Goal: Information Seeking & Learning: Learn about a topic

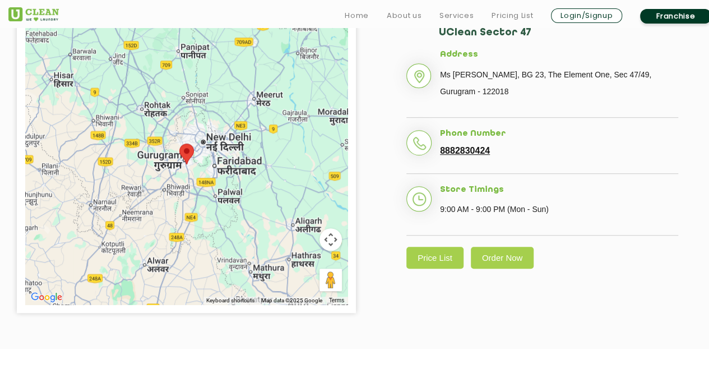
scroll to position [280, 0]
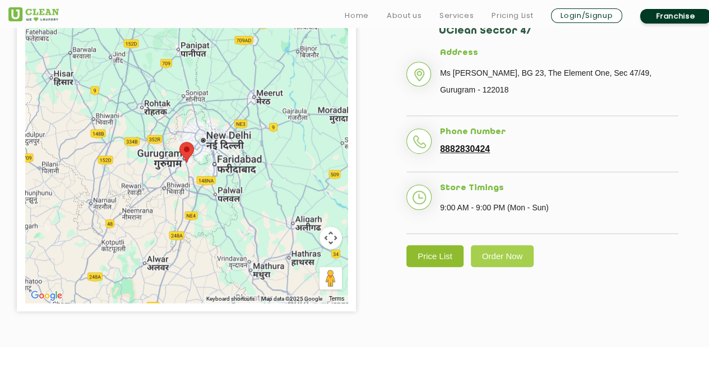
click at [432, 257] on link "Price List" at bounding box center [434, 256] width 57 height 22
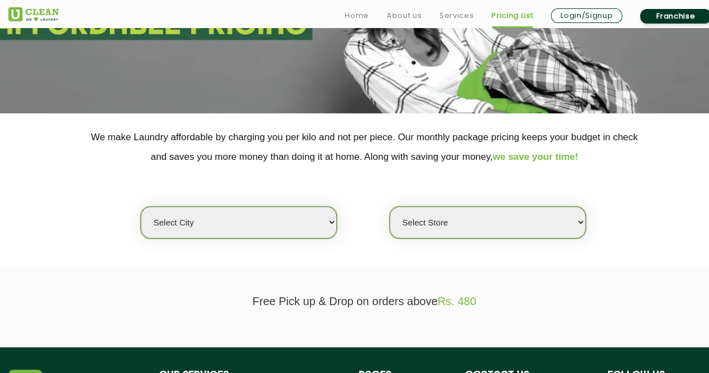
scroll to position [168, 0]
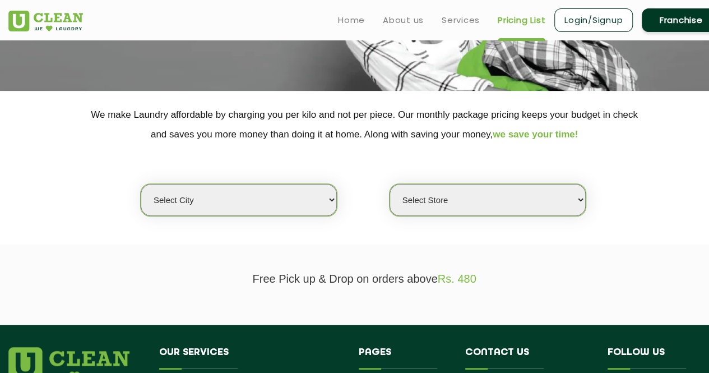
click at [285, 215] on div "Select city Aalo Agartala Agra Ahmedabad Akola Aligarh Alwar - UClean Select Am…" at bounding box center [238, 199] width 197 height 33
click at [293, 202] on select "Select city Aalo Agartala Agra Ahmedabad Akola Aligarh Alwar - UClean Select Am…" at bounding box center [239, 200] width 196 height 32
select select "2"
click at [141, 184] on select "Select city Aalo Agartala Agra Ahmedabad Akola Aligarh Alwar - UClean Select Am…" at bounding box center [239, 200] width 196 height 32
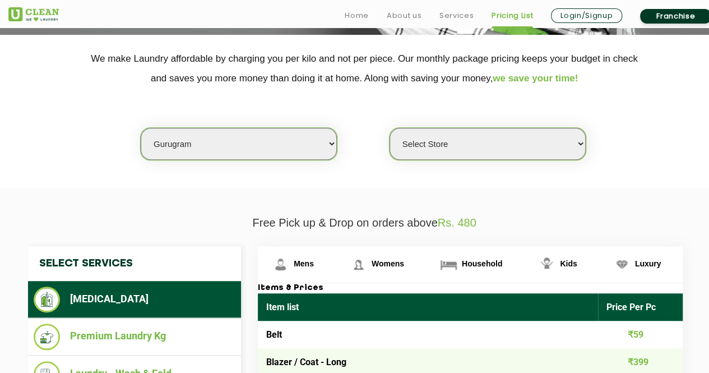
scroll to position [280, 0]
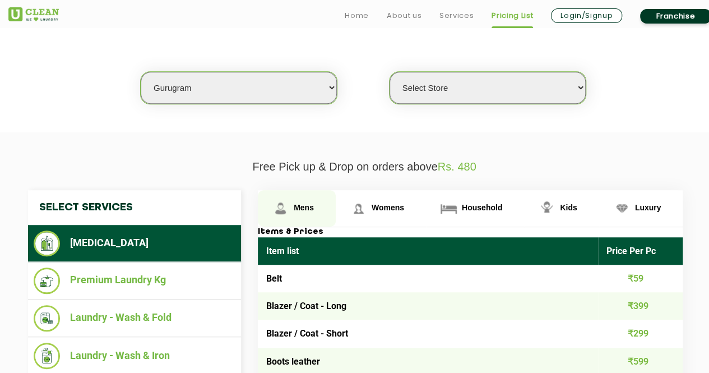
click at [313, 197] on link "Mens" at bounding box center [297, 208] width 78 height 36
click at [315, 208] on link "Mens" at bounding box center [297, 208] width 78 height 36
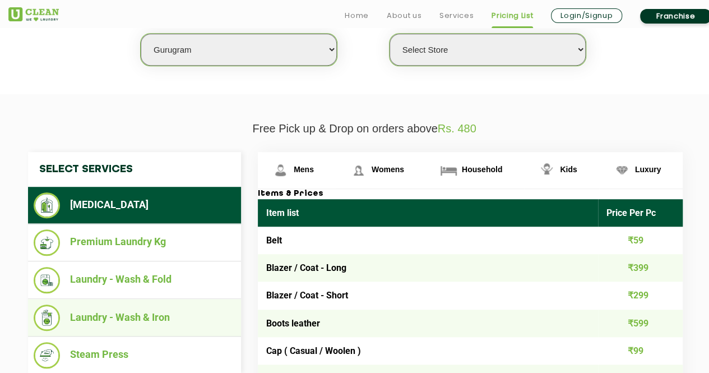
scroll to position [336, 0]
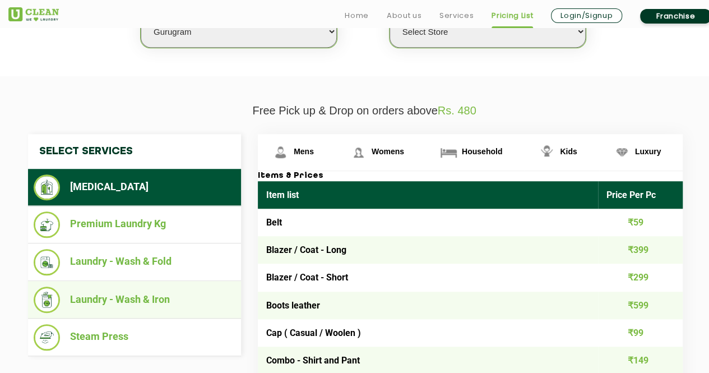
click at [166, 296] on li "Laundry - Wash & Iron" at bounding box center [135, 299] width 202 height 26
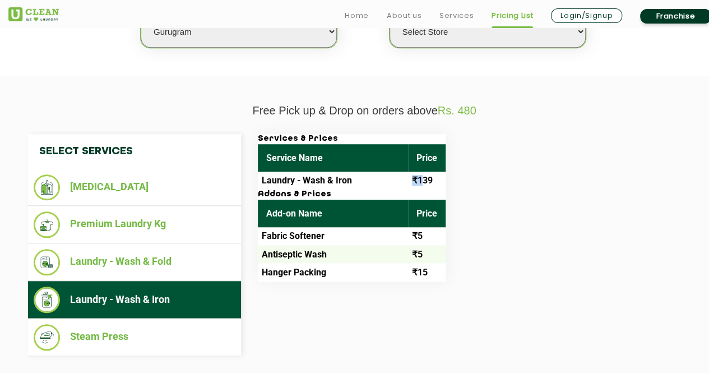
drag, startPoint x: 423, startPoint y: 182, endPoint x: 368, endPoint y: 177, distance: 55.8
click at [368, 177] on tr "Laundry - Wash & Iron ₹139" at bounding box center [352, 181] width 188 height 18
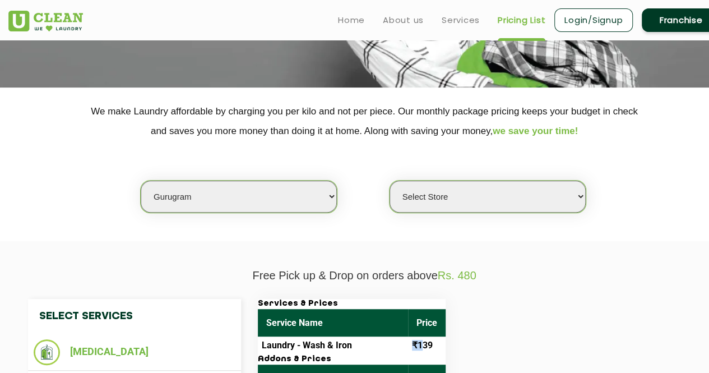
scroll to position [168, 0]
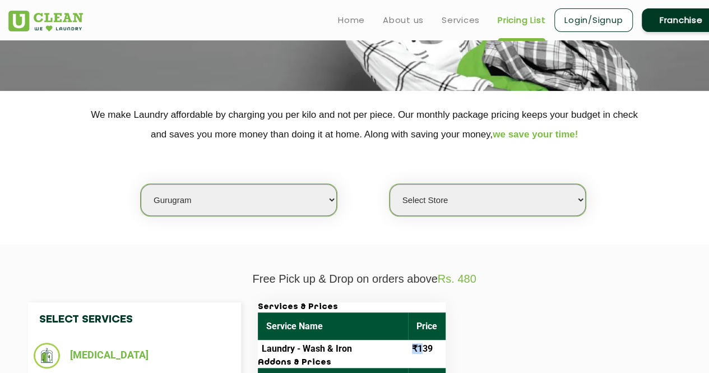
click at [480, 203] on select "Select Store UClean Sector 47 UClean Gurgaon Sector 66 UClean Sun City Gurgaon …" at bounding box center [488, 200] width 196 height 32
click at [361, 145] on div "Select city Aalo Agartala Agra Ahmedabad Akola Aligarh Alwar - UClean Select Am…" at bounding box center [364, 180] width 729 height 72
drag, startPoint x: 545, startPoint y: 206, endPoint x: 543, endPoint y: 198, distance: 7.5
click at [545, 206] on select "Select Store UClean Sector 47 UClean Gurgaon Sector 66 UClean Sun City Gurgaon …" at bounding box center [488, 200] width 196 height 32
click at [484, 187] on select "Select Store UClean Sector 47 UClean Gurgaon Sector 66 UClean Sun City Gurgaon …" at bounding box center [488, 200] width 196 height 32
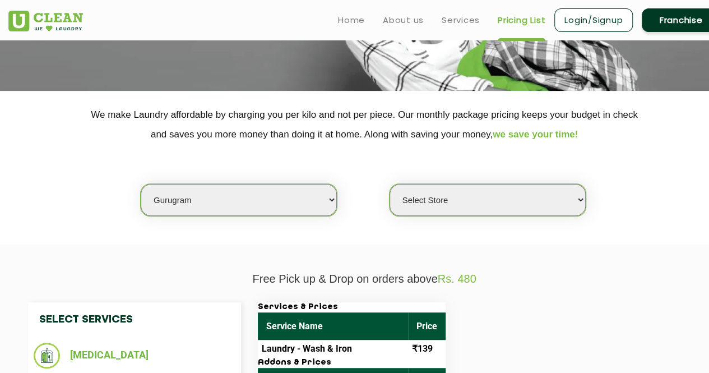
select select "546"
click at [390, 184] on select "Select Store UClean Sector 47 UClean Gurgaon Sector 66 UClean Sun City Gurgaon …" at bounding box center [488, 200] width 196 height 32
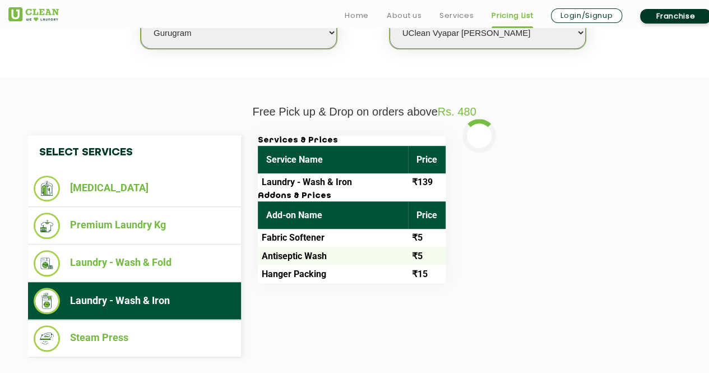
scroll to position [336, 0]
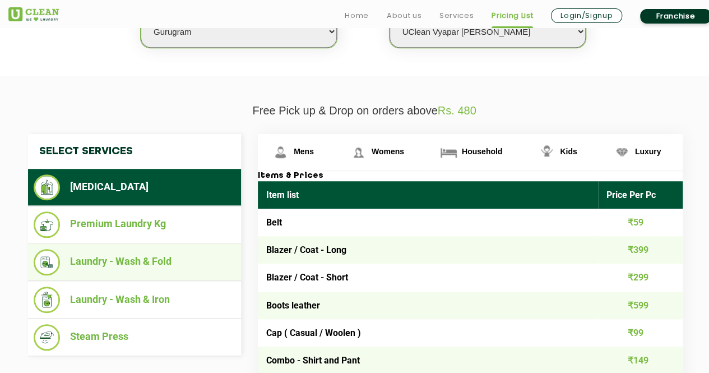
click at [143, 264] on li "Laundry - Wash & Fold" at bounding box center [135, 262] width 202 height 26
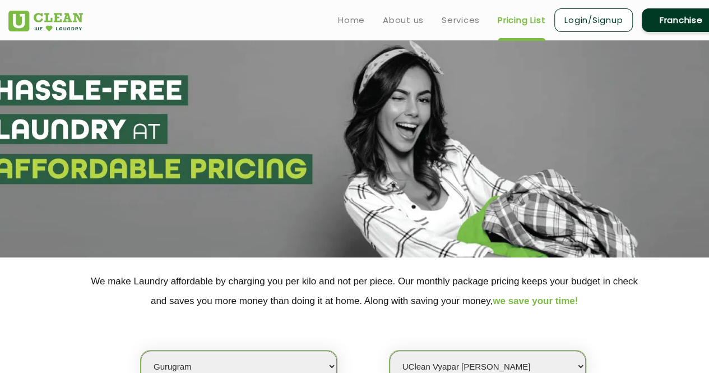
scroll to position [0, 0]
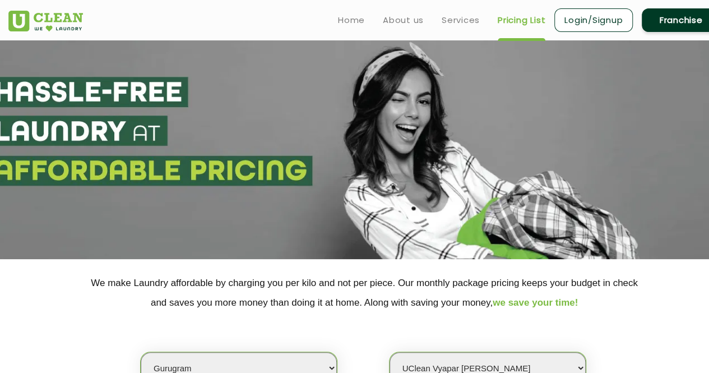
click at [54, 26] on img at bounding box center [45, 21] width 75 height 21
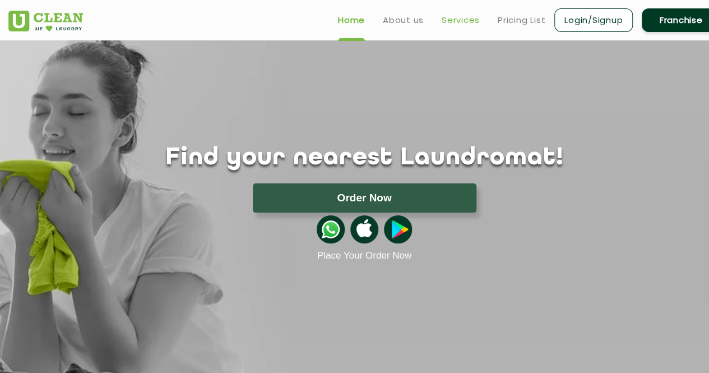
drag, startPoint x: 447, startPoint y: 18, endPoint x: 459, endPoint y: 19, distance: 11.3
click at [448, 18] on link "Services" at bounding box center [461, 19] width 38 height 13
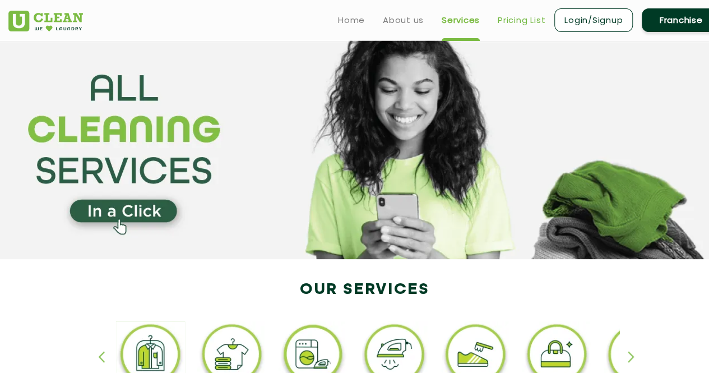
click at [517, 21] on link "Pricing List" at bounding box center [522, 19] width 48 height 13
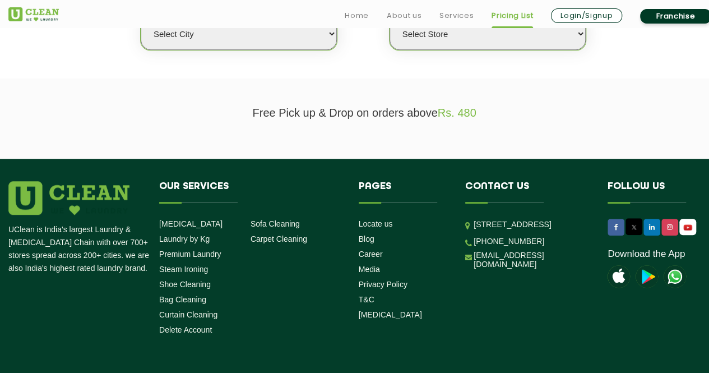
scroll to position [336, 0]
